Goal: Task Accomplishment & Management: Manage account settings

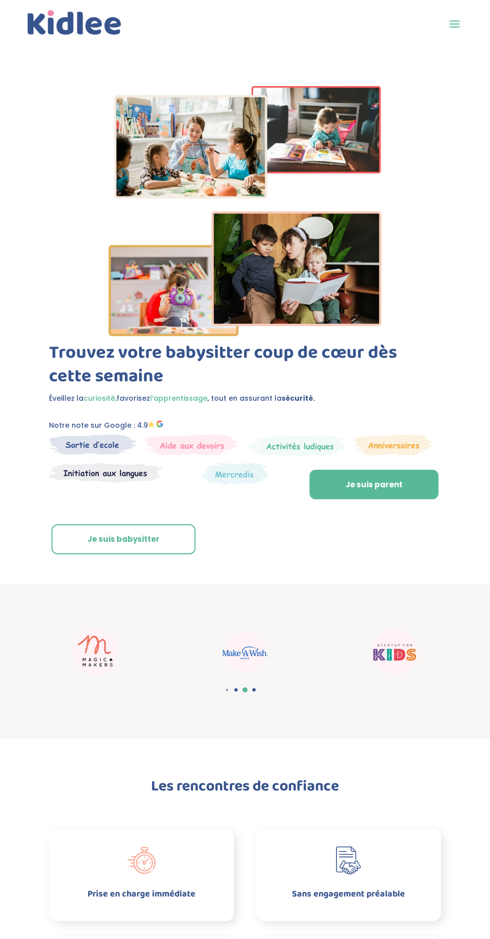
click at [453, 25] on span at bounding box center [455, 24] width 16 height 16
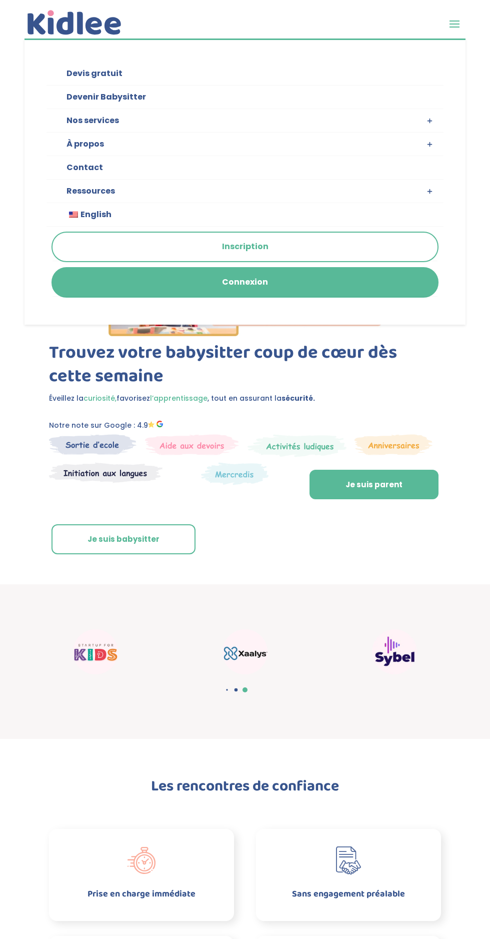
click at [281, 285] on link "Connexion" at bounding box center [245, 282] width 385 height 29
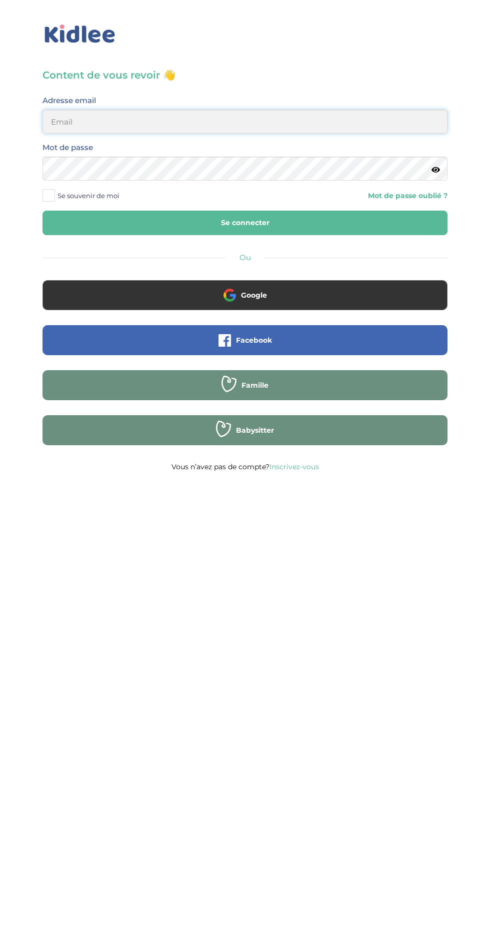
click at [203, 123] on input "email" at bounding box center [245, 122] width 405 height 24
type input "aitalisonia06@gmail.com"
click at [43, 211] on button "Se connecter" at bounding box center [245, 223] width 405 height 25
click at [276, 229] on button "Se connecter" at bounding box center [245, 223] width 405 height 25
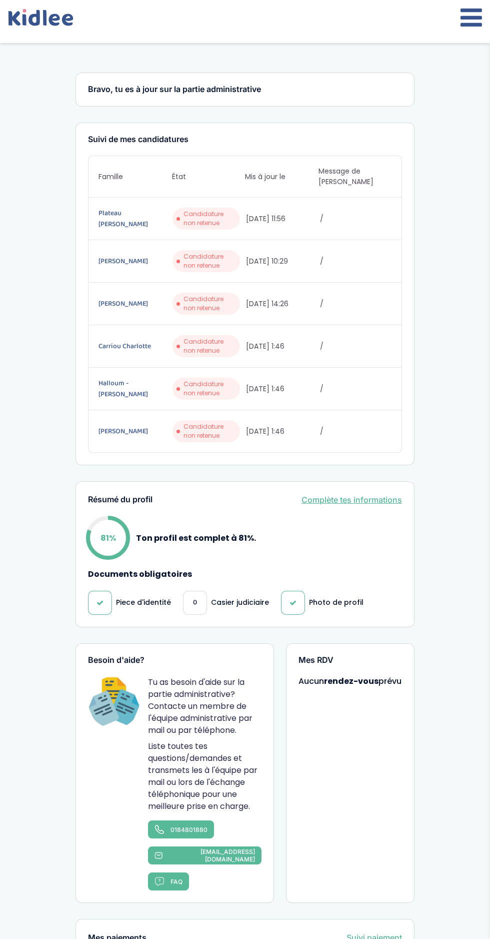
click at [480, 11] on icon at bounding box center [472, 17] width 22 height 25
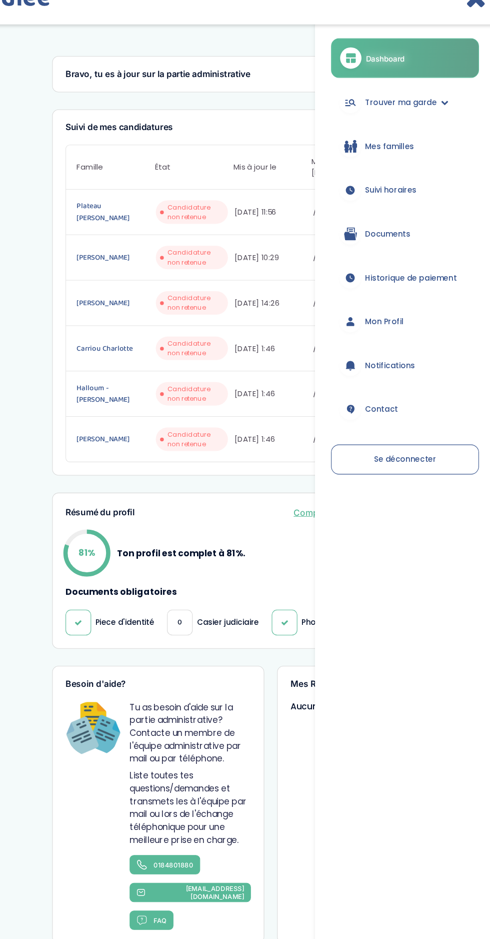
click at [439, 275] on span "Historique de paiement" at bounding box center [412, 280] width 86 height 11
click at [406, 197] on span "Suivi horaires" at bounding box center [393, 198] width 48 height 11
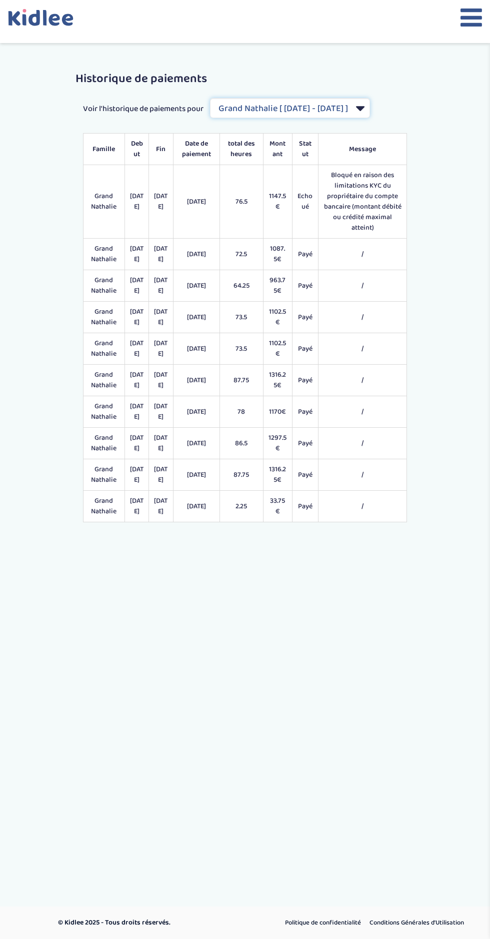
click at [370, 106] on select "Filtrer par Contrat Grand Nathalie [ [DATE] - [DATE] ] [PERSON_NAME] [ [DATE] -…" at bounding box center [290, 108] width 160 height 20
click at [211, 98] on select "Filtrer par Contrat Grand Nathalie [ [DATE] - [DATE] ] [PERSON_NAME] [ [DATE] -…" at bounding box center [290, 108] width 160 height 20
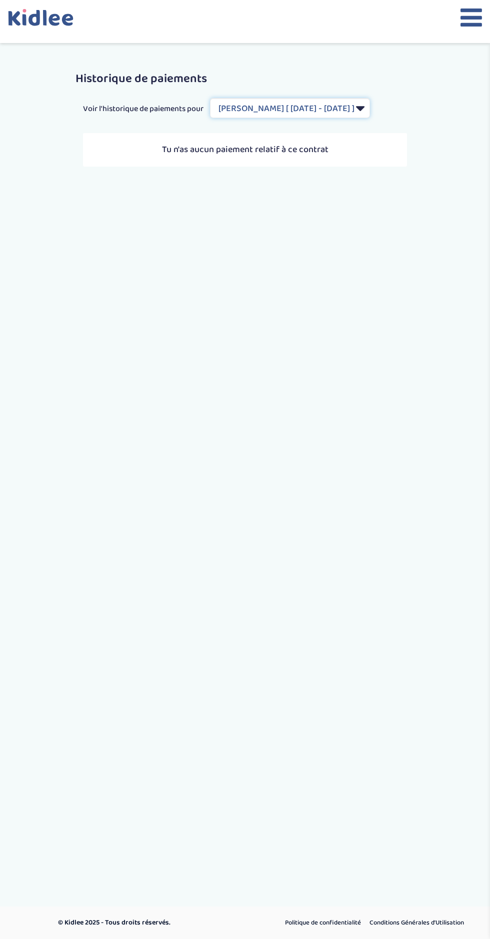
click at [370, 104] on select "Filtrer par Contrat Grand Nathalie [ 2024-10-01 - 2025-07-31 ] Chen Anna [ 2025…" at bounding box center [290, 108] width 160 height 20
select select "2126"
click at [211, 98] on select "Filtrer par Contrat Grand Nathalie [ 2024-10-01 - 2025-07-31 ] Chen Anna [ 2025…" at bounding box center [290, 108] width 160 height 20
click at [463, 32] on button at bounding box center [472, 21] width 22 height 33
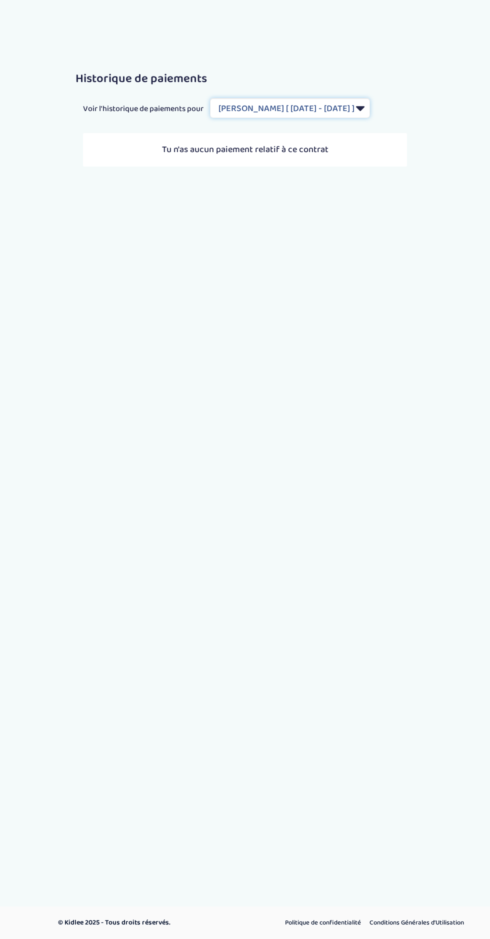
click at [370, 108] on select "Filtrer par Contrat Grand Nathalie [ 2024-10-01 - 2025-07-31 ] Chen Anna [ 2025…" at bounding box center [290, 108] width 160 height 20
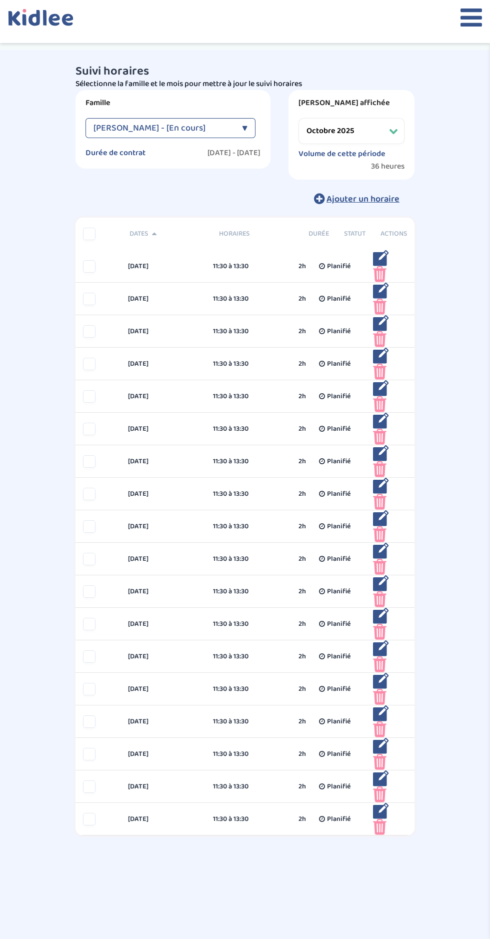
click at [243, 120] on div "▼" at bounding box center [245, 128] width 6 height 20
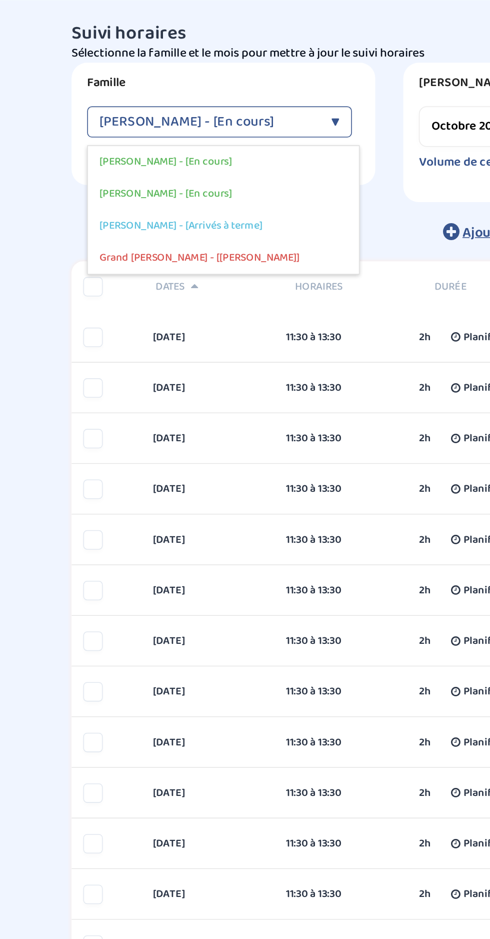
click at [159, 169] on span "Chen Anna - [En cours]" at bounding box center [136, 174] width 85 height 11
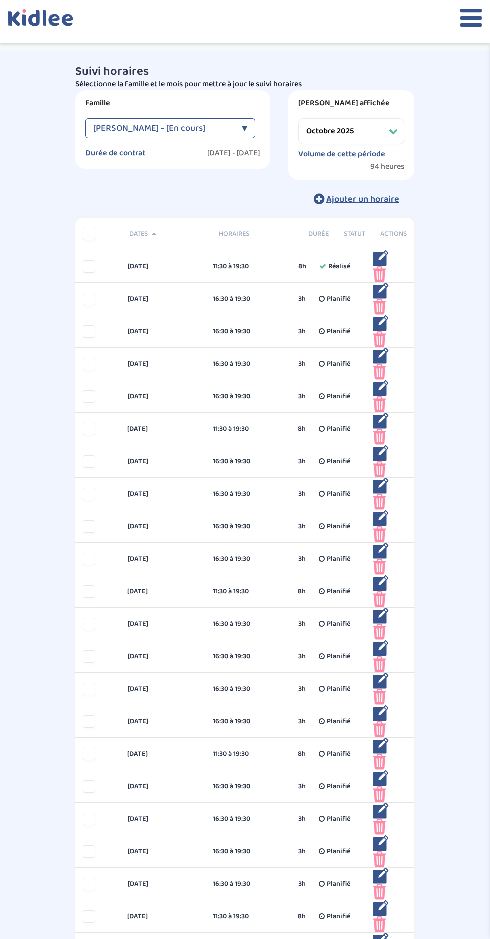
click at [243, 128] on div "▼" at bounding box center [245, 128] width 6 height 20
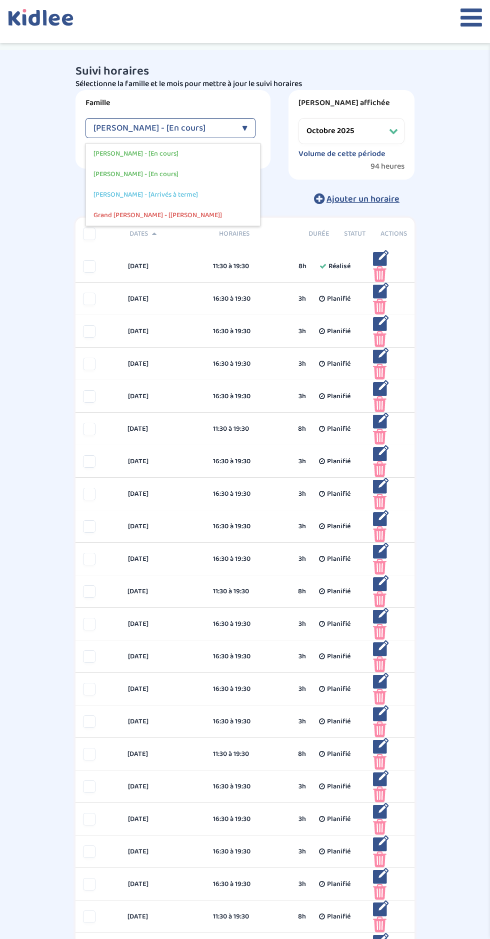
click at [166, 178] on div "Chen Anna - [En cours]" at bounding box center [173, 174] width 174 height 21
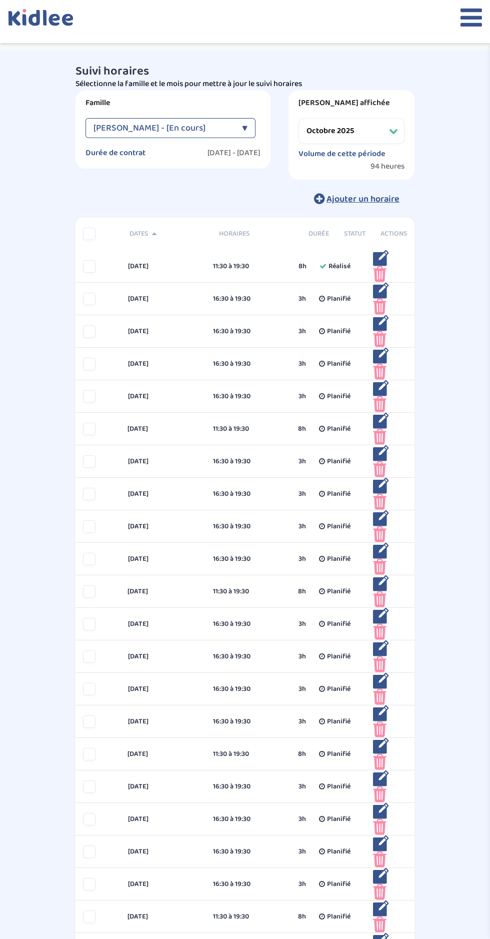
click at [243, 127] on div "▼" at bounding box center [245, 128] width 6 height 20
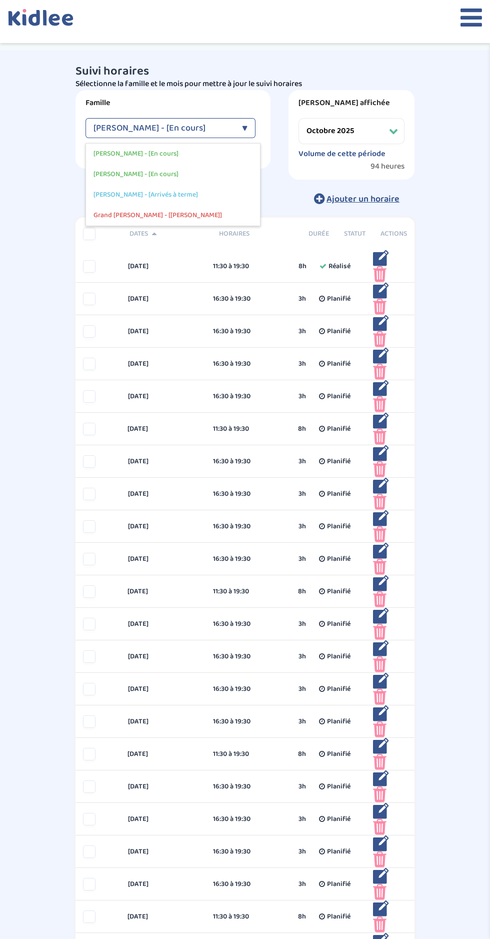
click at [150, 154] on span "Chen Anna - [En cours]" at bounding box center [136, 154] width 85 height 11
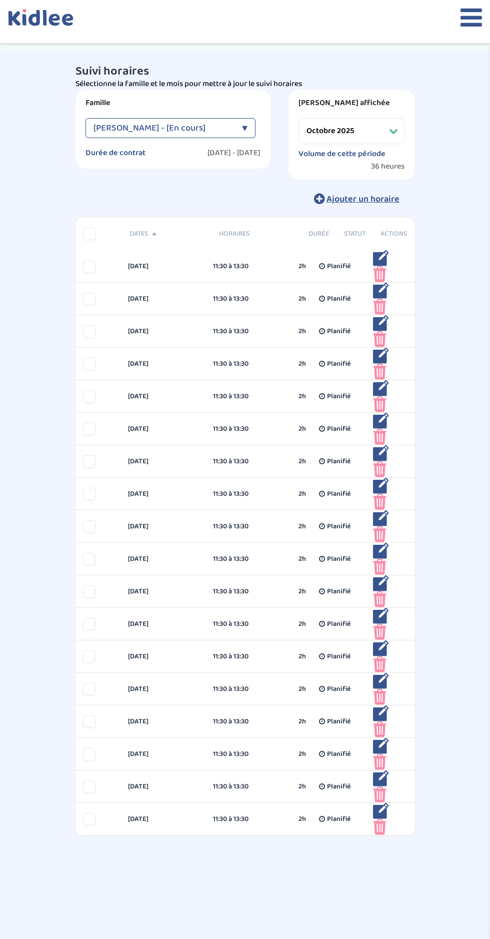
click at [242, 123] on div "▼" at bounding box center [245, 128] width 6 height 20
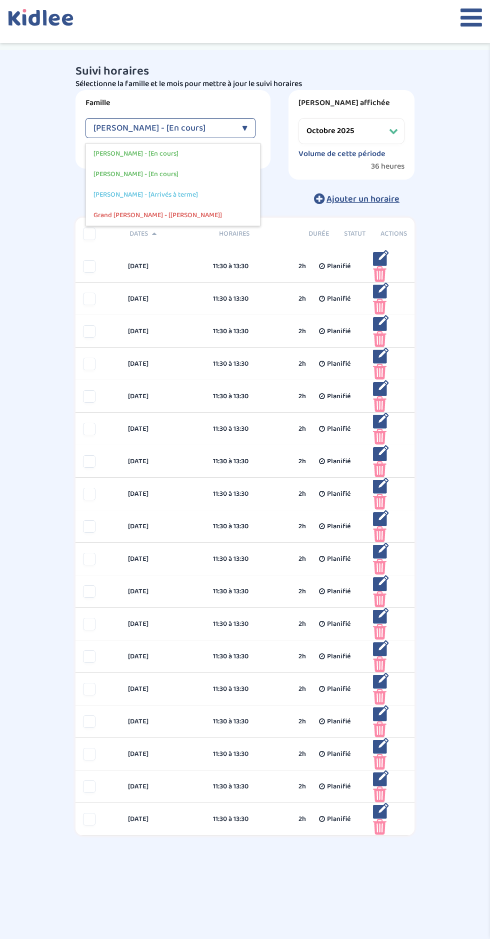
click at [177, 193] on span "Chen Anna - [Arrivés à terme]" at bounding box center [146, 195] width 105 height 11
select select "août 2025"
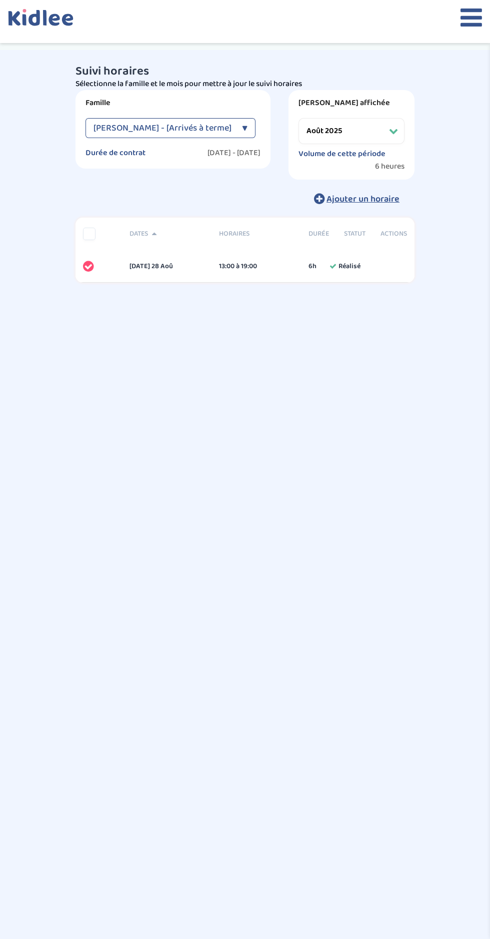
click at [243, 128] on div "▼" at bounding box center [245, 128] width 6 height 20
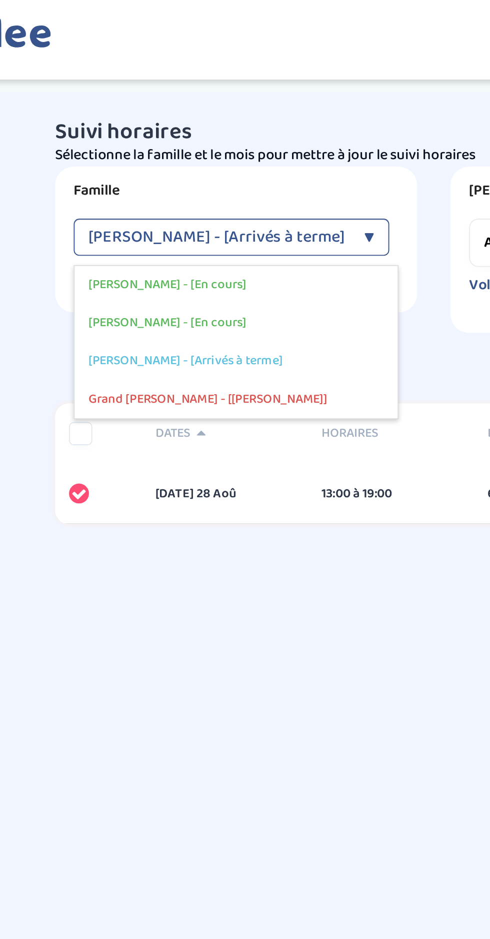
click at [150, 172] on span "Chen Anna - [En cours]" at bounding box center [136, 174] width 85 height 11
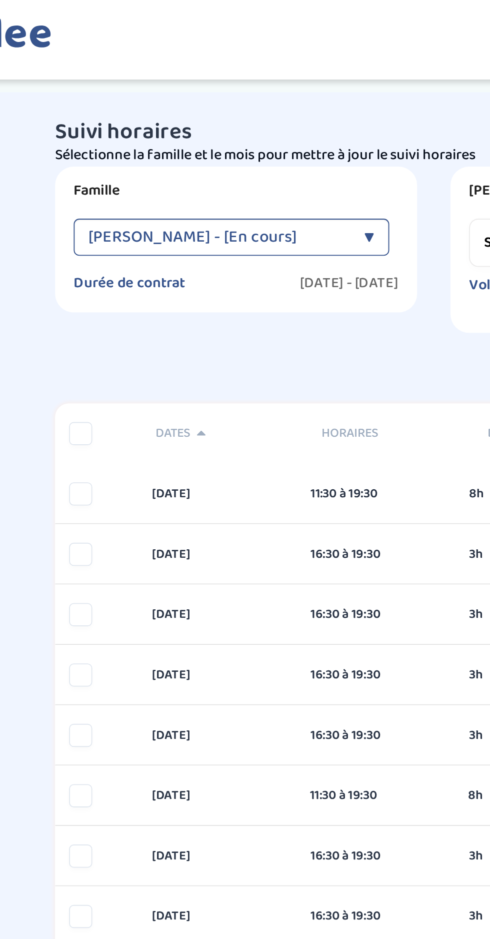
click at [148, 231] on div "Dates" at bounding box center [167, 234] width 90 height 11
click at [87, 221] on div "Dates Horaires Infos Actions Durée Statut Actions" at bounding box center [245, 234] width 339 height 33
click at [144, 232] on div "Dates" at bounding box center [167, 234] width 90 height 11
click at [146, 231] on div "Dates" at bounding box center [167, 234] width 90 height 11
click at [146, 233] on div "Dates" at bounding box center [167, 234] width 90 height 11
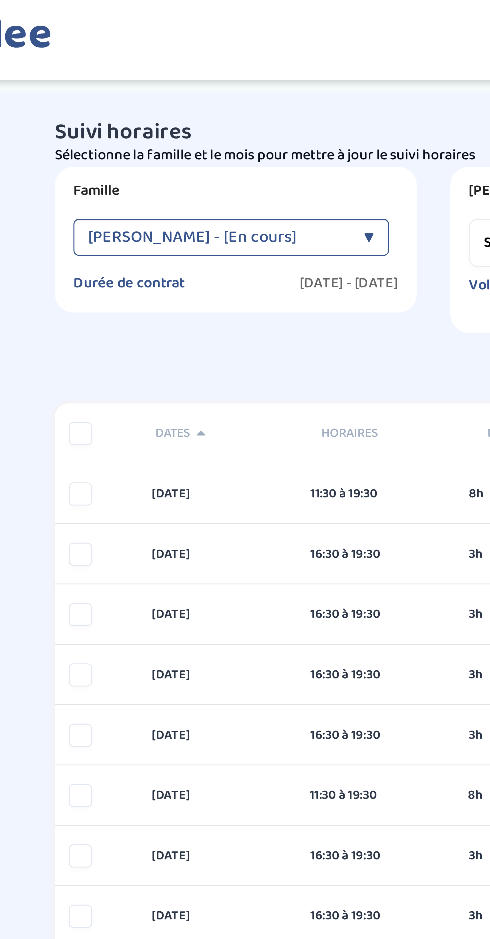
click at [140, 237] on div "Dates" at bounding box center [167, 234] width 90 height 11
click at [152, 235] on div "Dates" at bounding box center [167, 234] width 90 height 11
click at [237, 128] on div "Chen Anna - [En cours] ▼" at bounding box center [171, 128] width 170 height 20
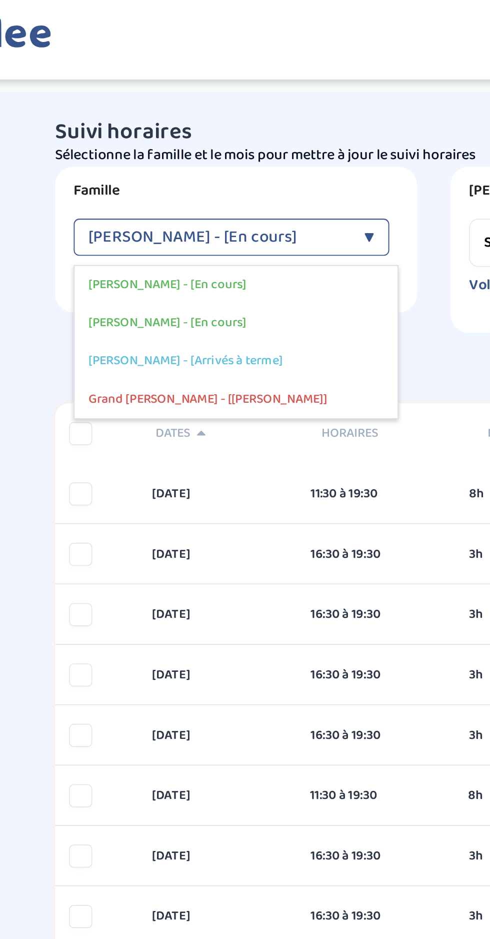
click at [246, 124] on div "▼" at bounding box center [245, 128] width 6 height 20
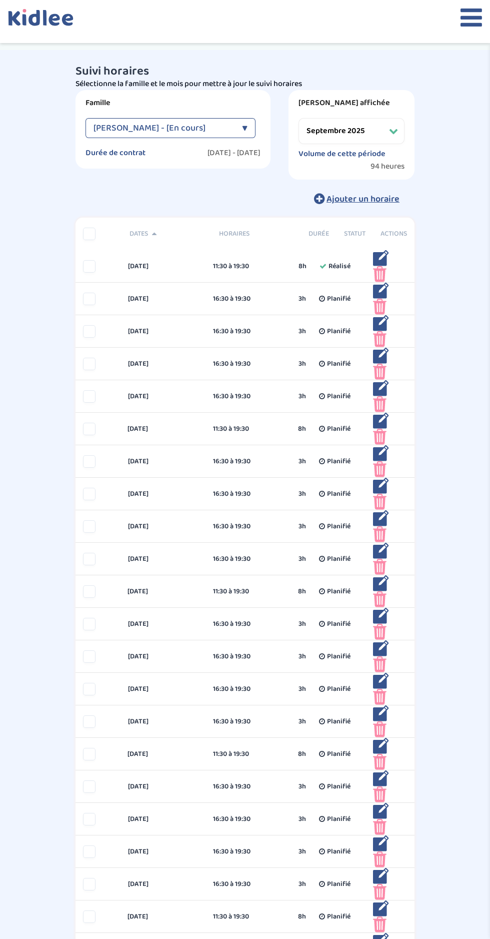
click at [472, 20] on icon at bounding box center [472, 17] width 22 height 25
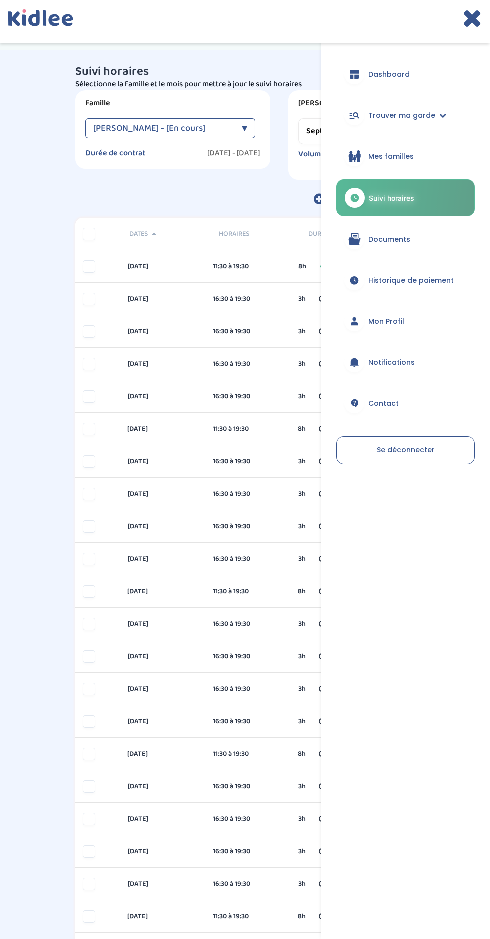
click at [414, 450] on span "Se déconnecter" at bounding box center [406, 450] width 58 height 10
click at [419, 448] on span "Se déconnecter" at bounding box center [406, 450] width 58 height 10
